Goal: Check status: Check status

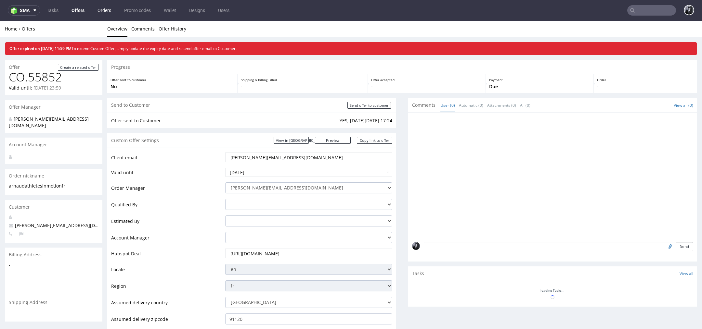
click at [104, 12] on link "Orders" at bounding box center [104, 10] width 21 height 10
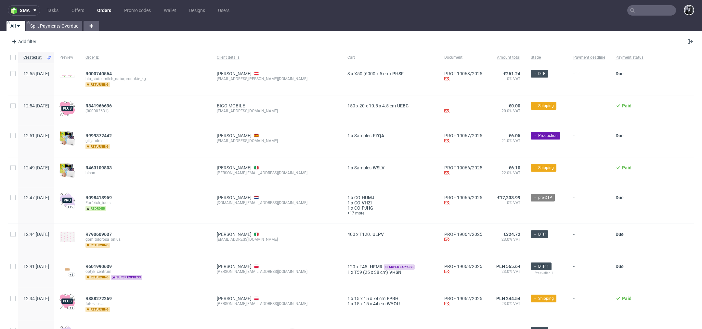
click at [637, 7] on input "text" at bounding box center [651, 10] width 49 height 10
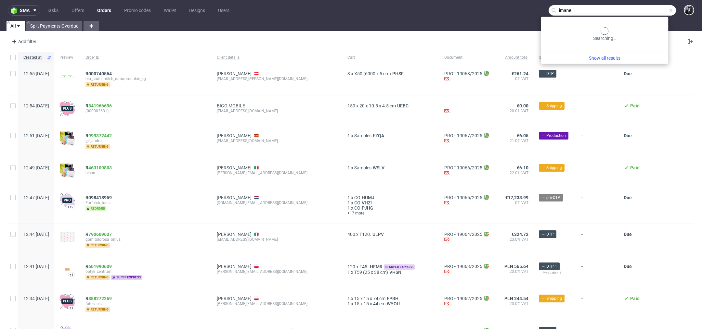
type input "imane"
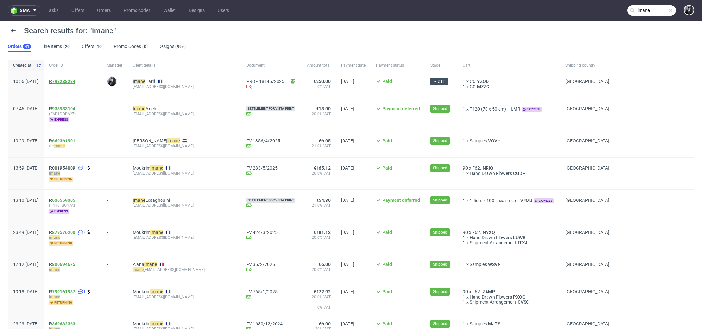
click at [75, 79] on link "798288234" at bounding box center [63, 81] width 23 height 5
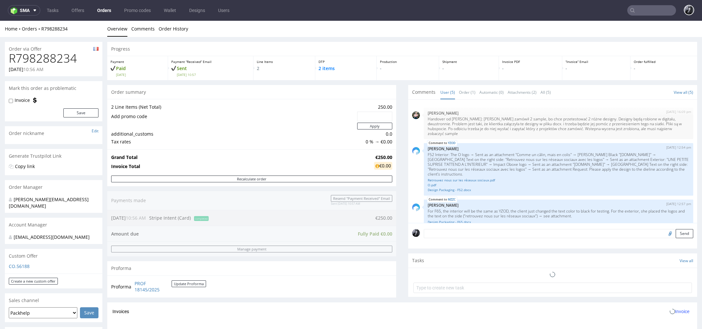
scroll to position [56, 0]
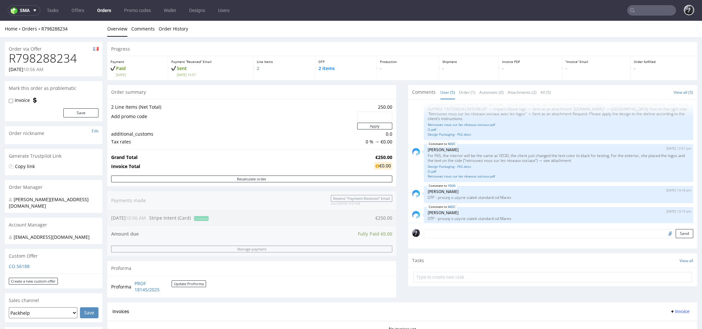
click at [401, 233] on div "Progress Payment Paid [DATE] Payment “Received” Email Sent [DATE] 10:57 Line It…" at bounding box center [401, 228] width 589 height 373
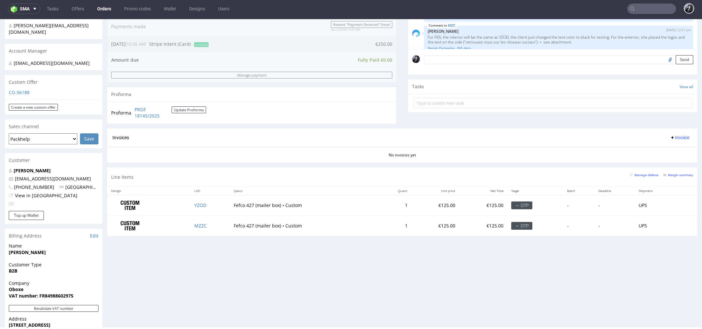
scroll to position [0, 0]
